Goal: Information Seeking & Learning: Learn about a topic

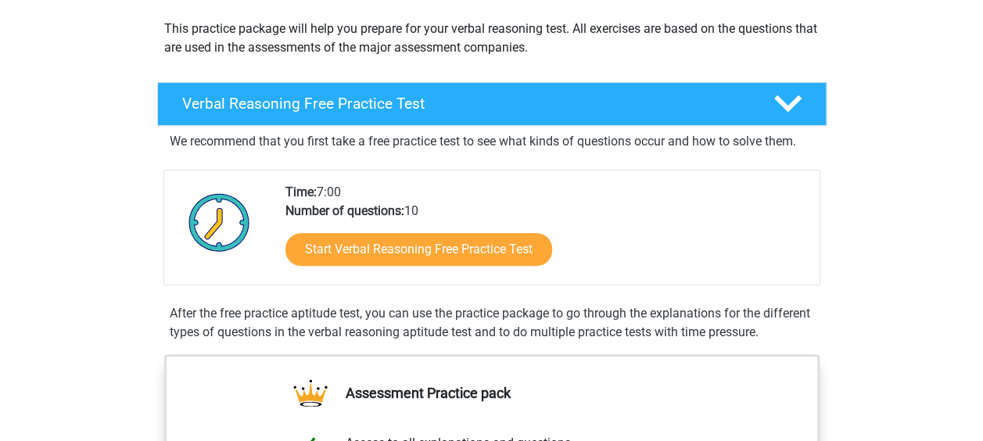
scroll to position [188, 0]
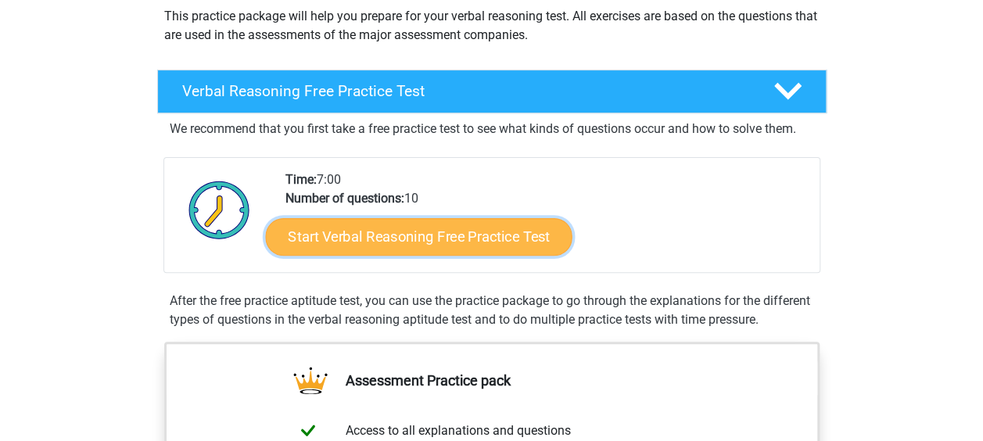
click at [407, 246] on link "Start Verbal Reasoning Free Practice Test" at bounding box center [418, 237] width 306 height 38
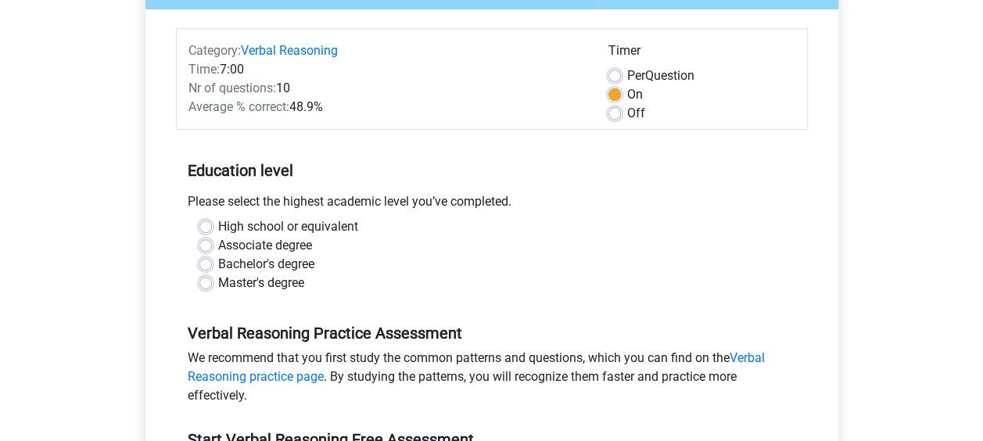
scroll to position [188, 0]
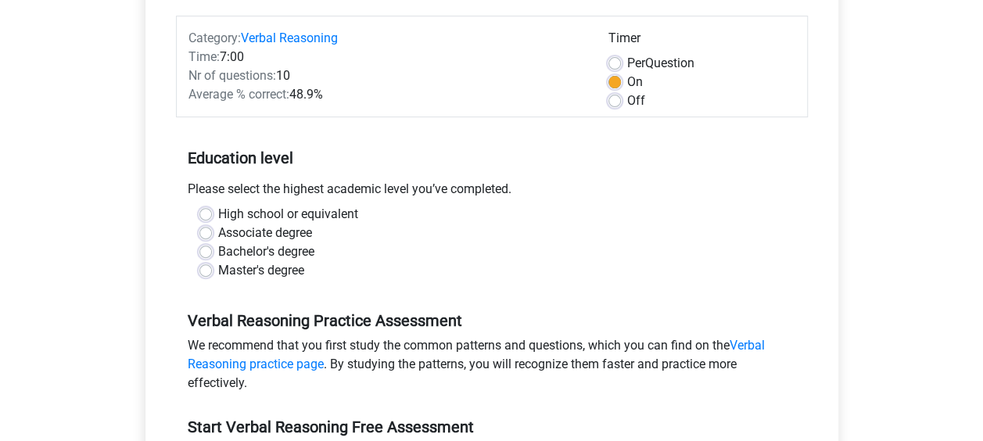
click at [218, 213] on label "High school or equivalent" at bounding box center [288, 214] width 140 height 19
click at [199, 213] on input "High school or equivalent" at bounding box center [205, 213] width 13 height 16
radio input "true"
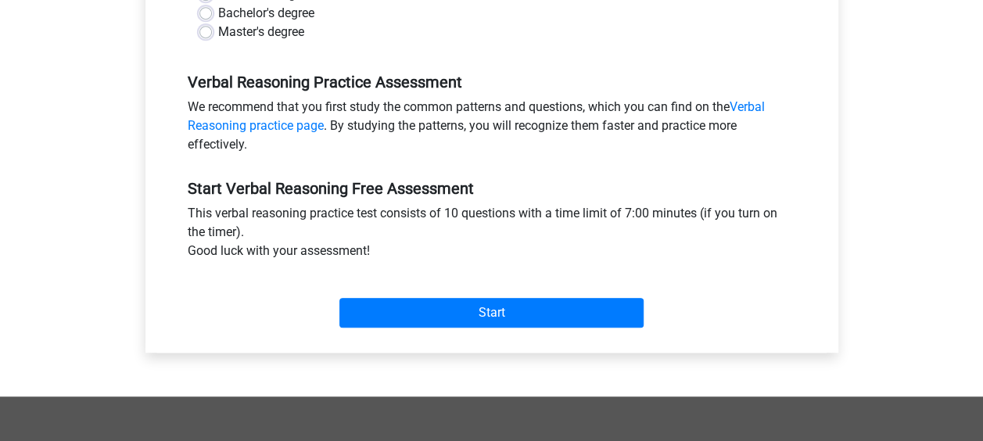
scroll to position [446, 0]
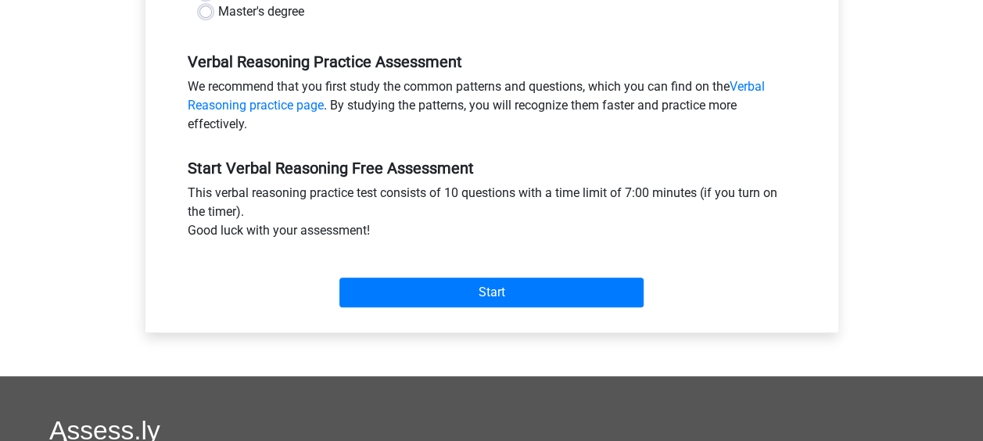
click at [556, 275] on div "Start" at bounding box center [492, 279] width 632 height 55
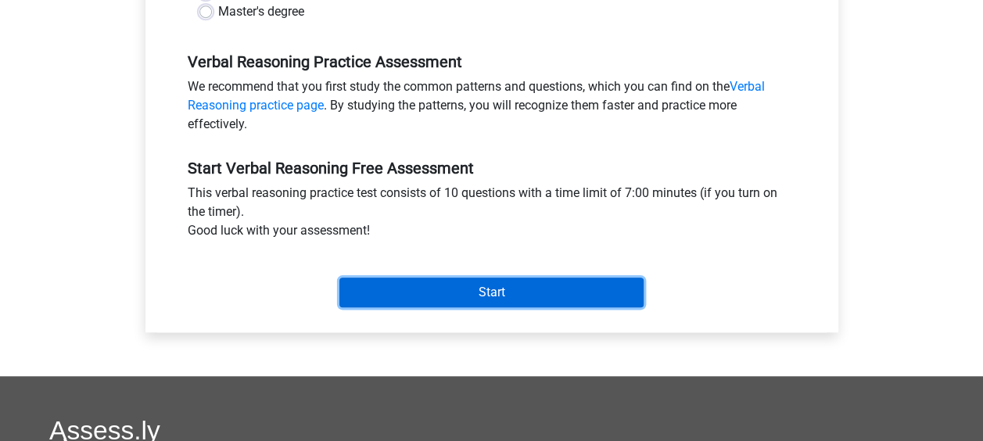
click at [552, 283] on input "Start" at bounding box center [491, 293] width 304 height 30
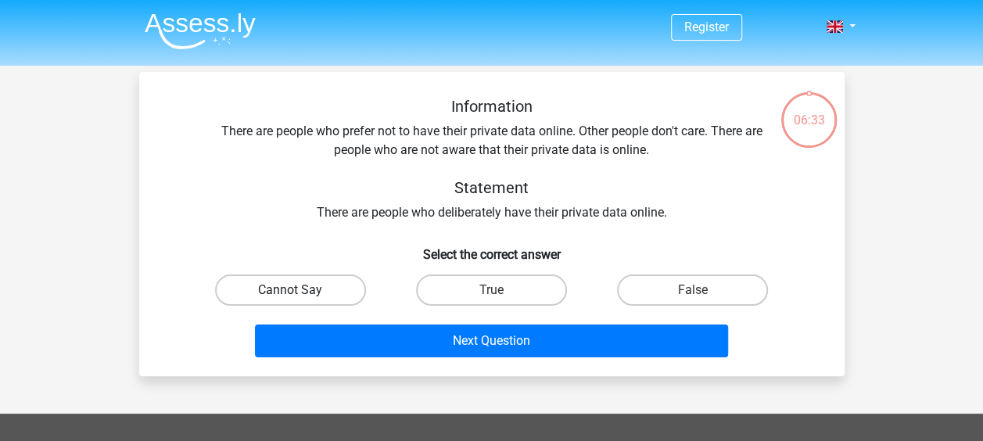
click at [316, 295] on label "Cannot Say" at bounding box center [290, 289] width 151 height 31
click at [300, 295] on input "Cannot Say" at bounding box center [295, 295] width 10 height 10
radio input "true"
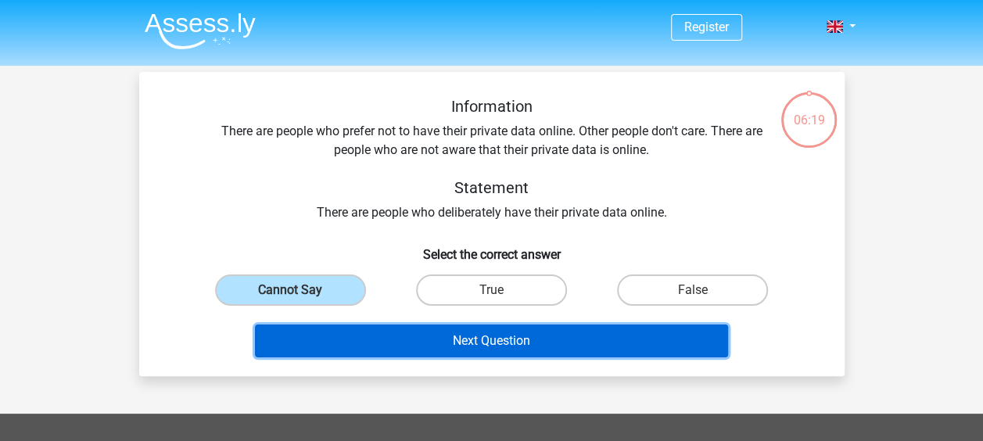
click at [400, 325] on button "Next Question" at bounding box center [491, 340] width 473 height 33
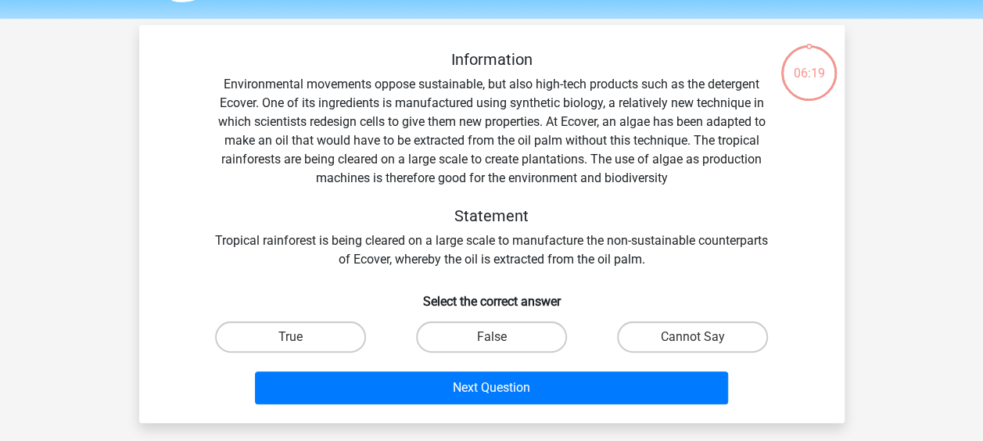
scroll to position [72, 0]
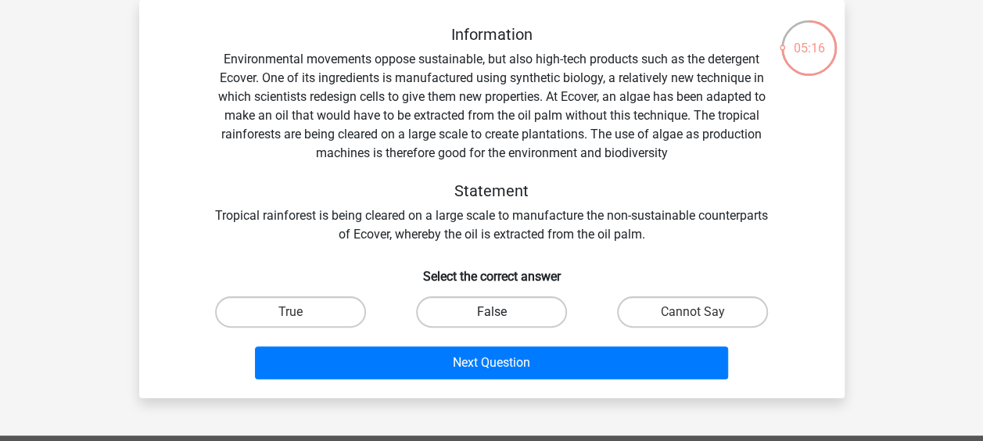
click at [478, 302] on label "False" at bounding box center [491, 311] width 151 height 31
click at [491, 312] on input "False" at bounding box center [496, 317] width 10 height 10
radio input "true"
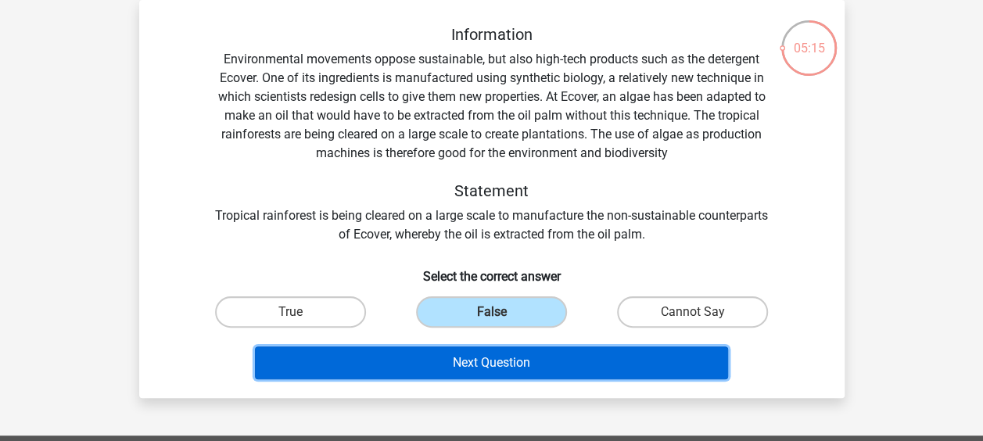
click at [504, 360] on button "Next Question" at bounding box center [491, 362] width 473 height 33
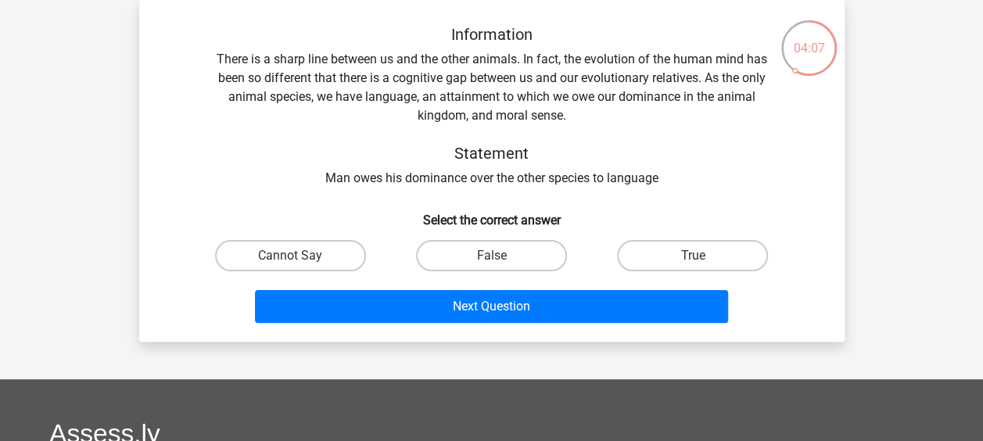
click at [919, 256] on div "Register Nederlands English" at bounding box center [491, 360] width 983 height 864
